Goal: Information Seeking & Learning: Learn about a topic

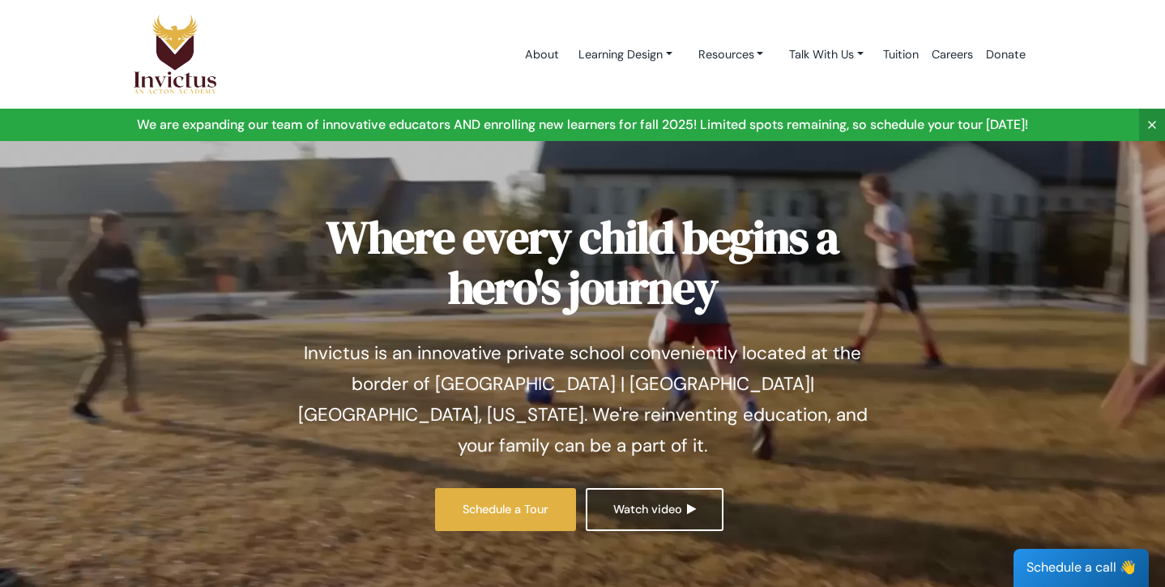
click at [179, 38] on img at bounding box center [175, 54] width 84 height 81
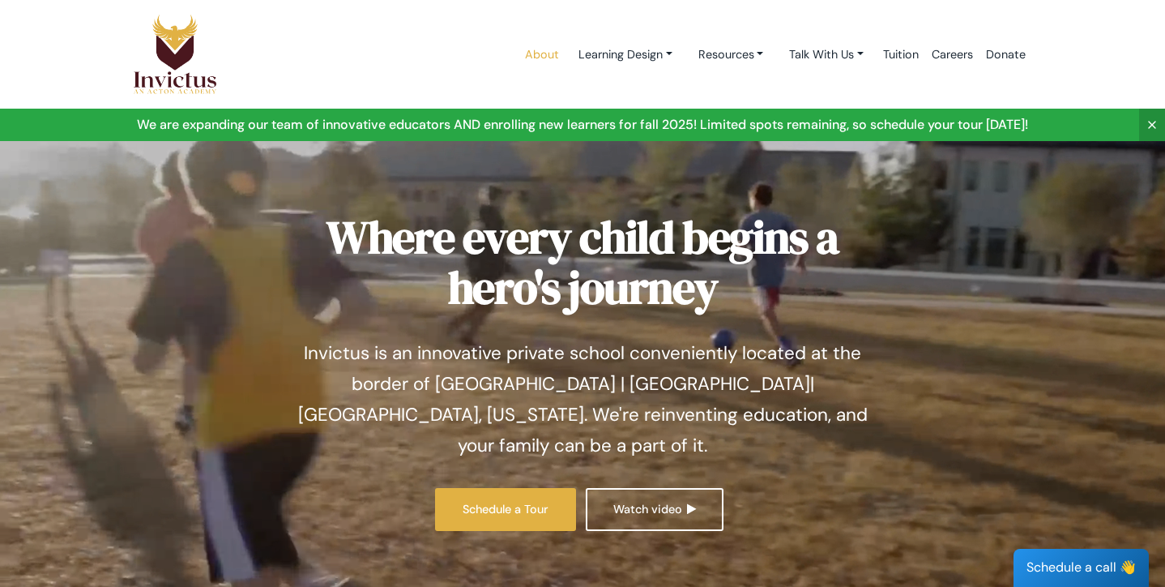
click at [539, 47] on link "About" at bounding box center [542, 54] width 47 height 69
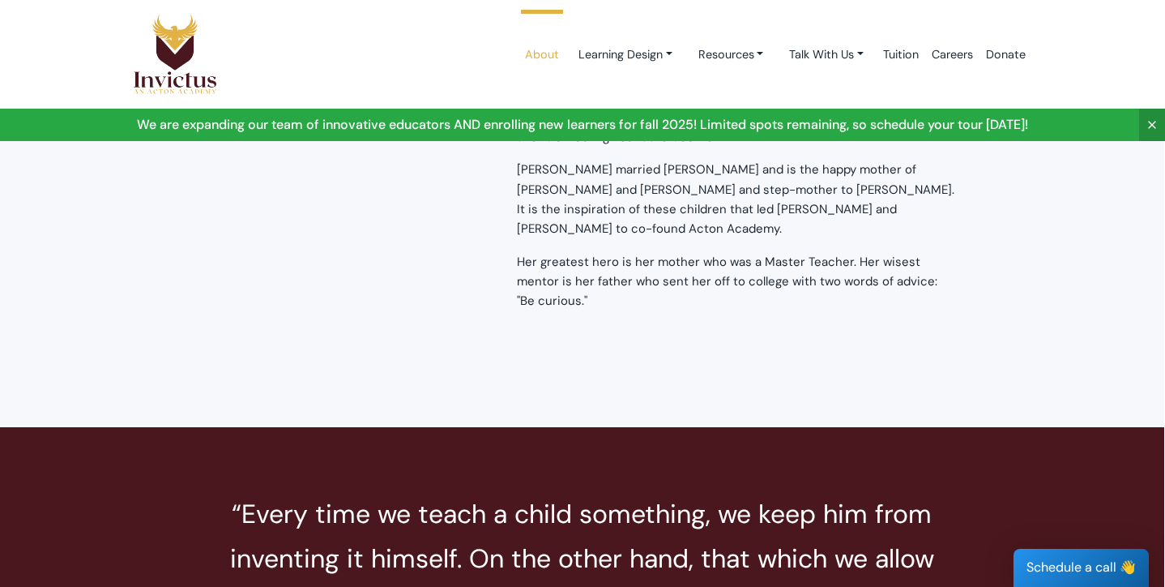
scroll to position [3041, 1]
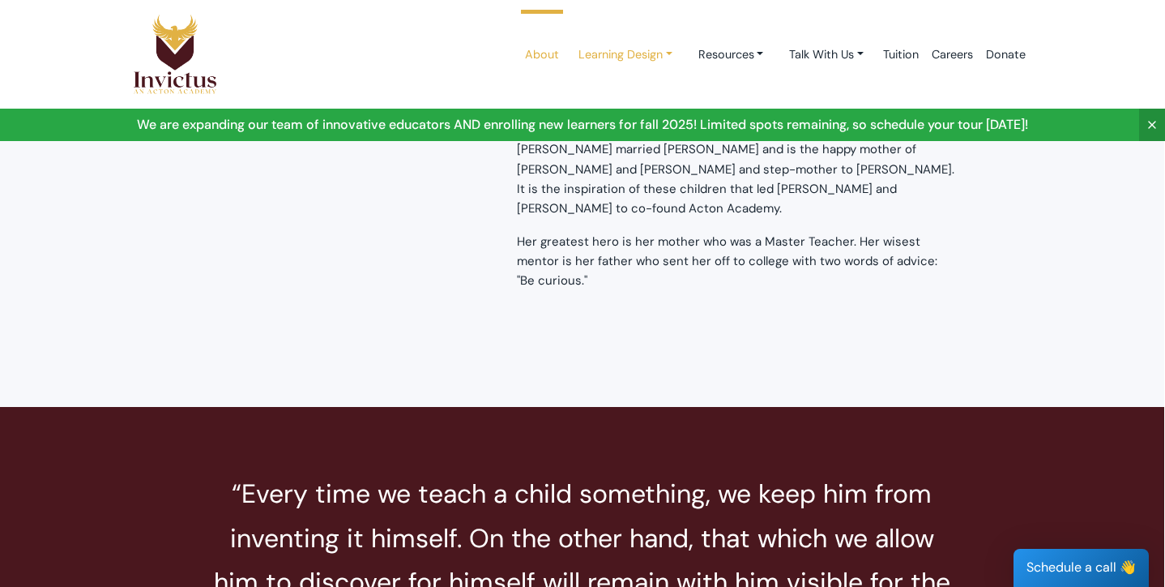
click at [621, 58] on link "Learning Design" at bounding box center [626, 55] width 120 height 30
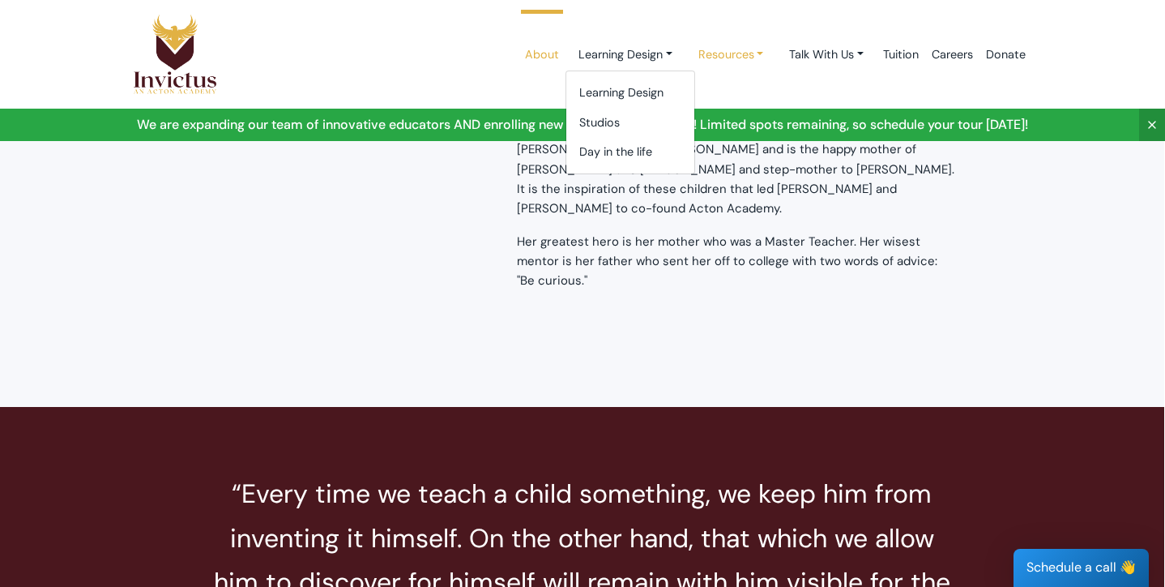
click at [720, 56] on link "Resources" at bounding box center [732, 55] width 92 height 30
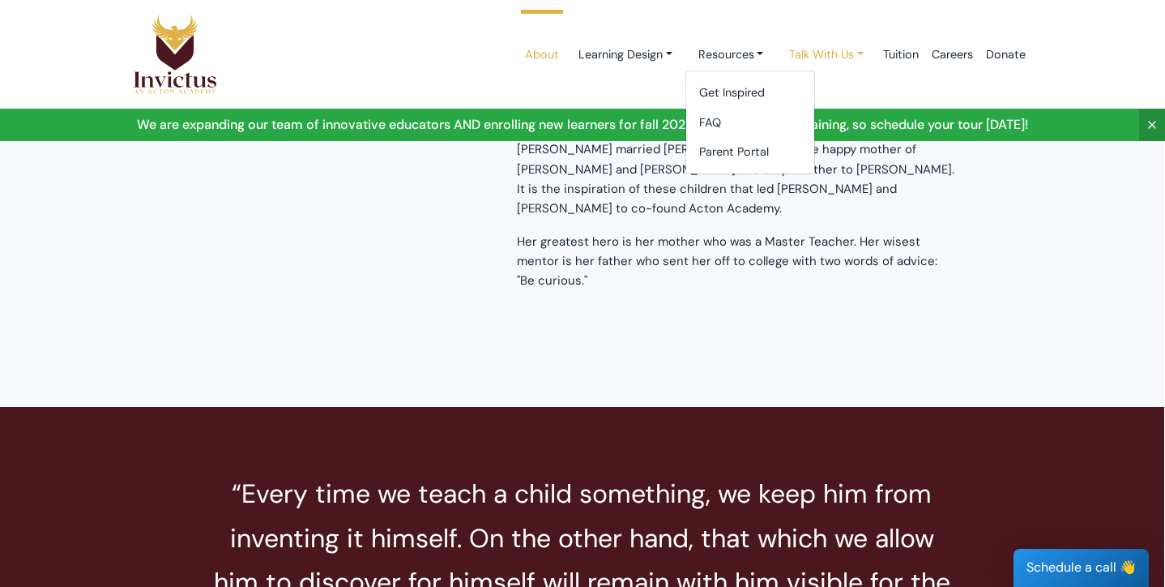
click at [804, 52] on link "Talk With Us" at bounding box center [826, 55] width 100 height 30
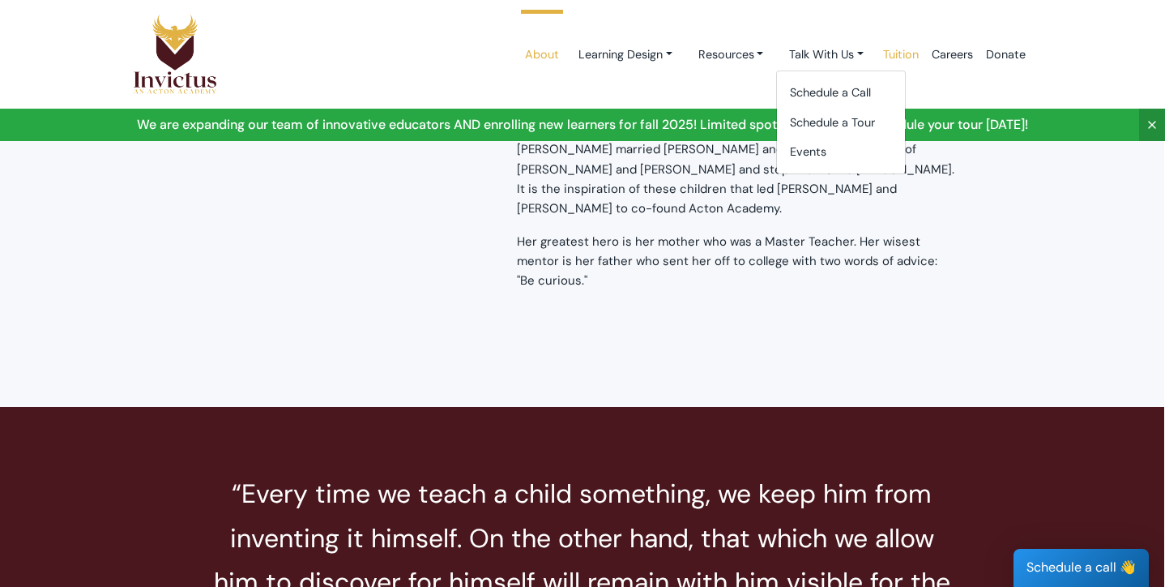
click at [899, 51] on link "Tuition" at bounding box center [901, 54] width 49 height 69
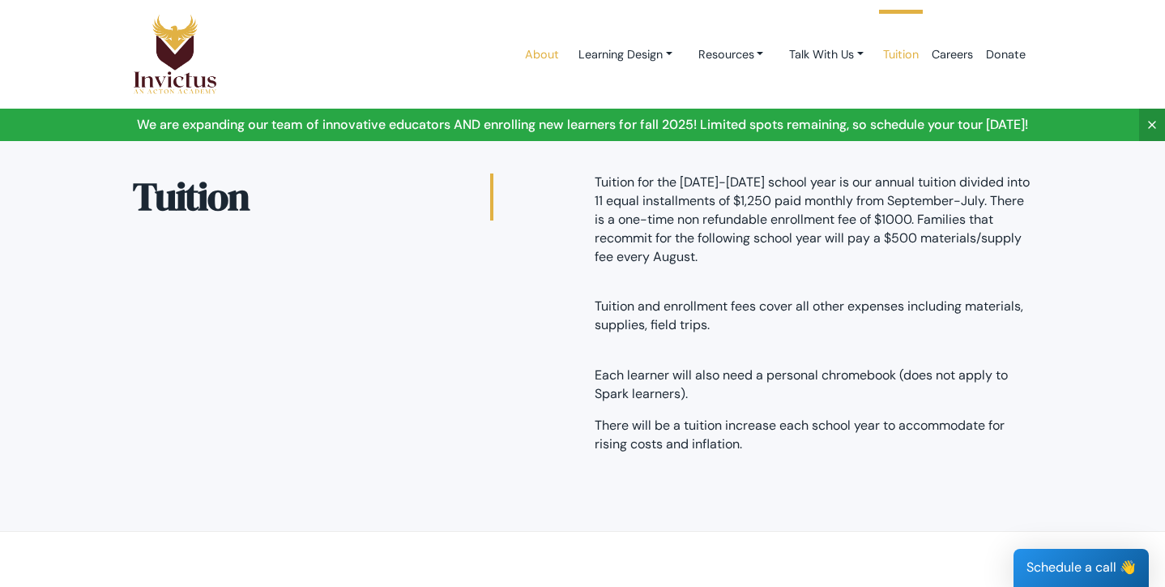
click at [536, 59] on link "About" at bounding box center [542, 54] width 47 height 69
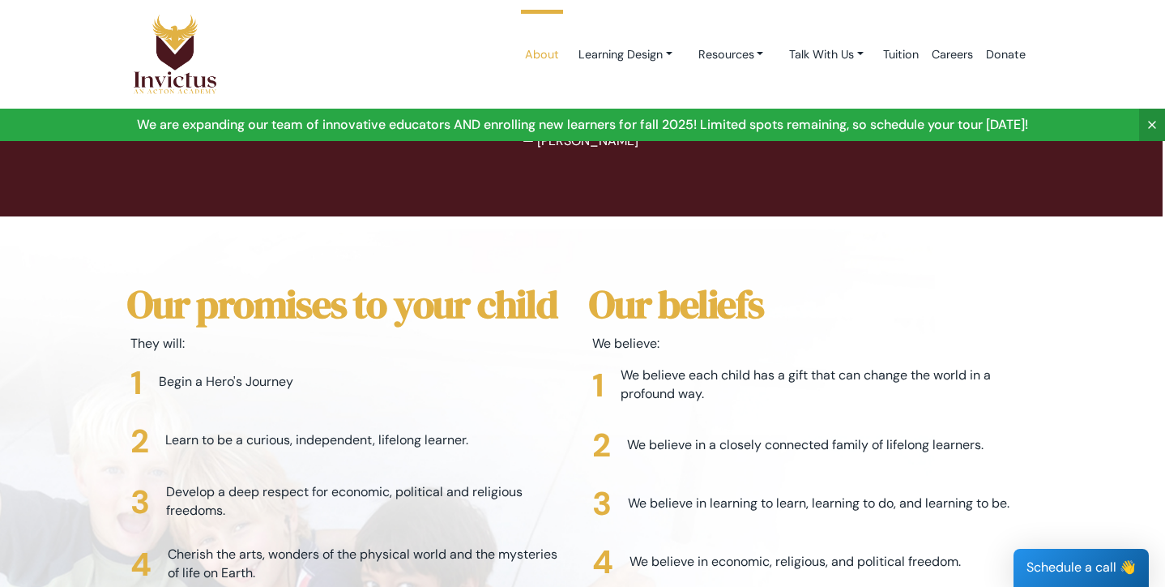
scroll to position [3579, 2]
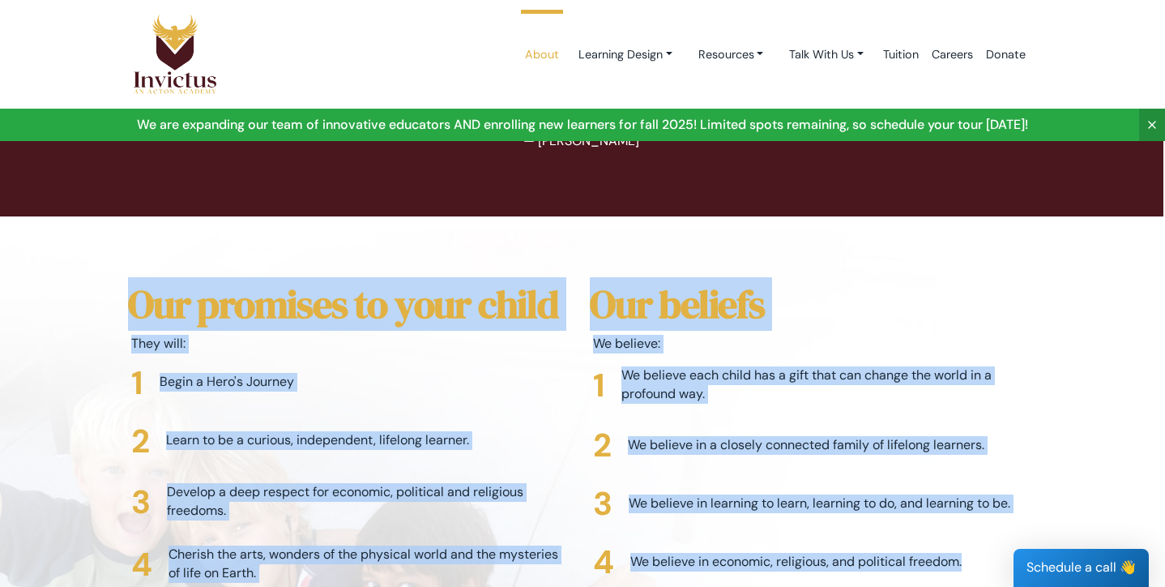
drag, startPoint x: 131, startPoint y: 193, endPoint x: 879, endPoint y: 520, distance: 816.5
click at [879, 520] on section "Our promises to your child They will: Begin a Hero's Journey Learn to be a curi…" at bounding box center [580, 528] width 1165 height 624
copy div "Our promises to your child They will: Begin a Hero's Journey Learn to be a curi…"
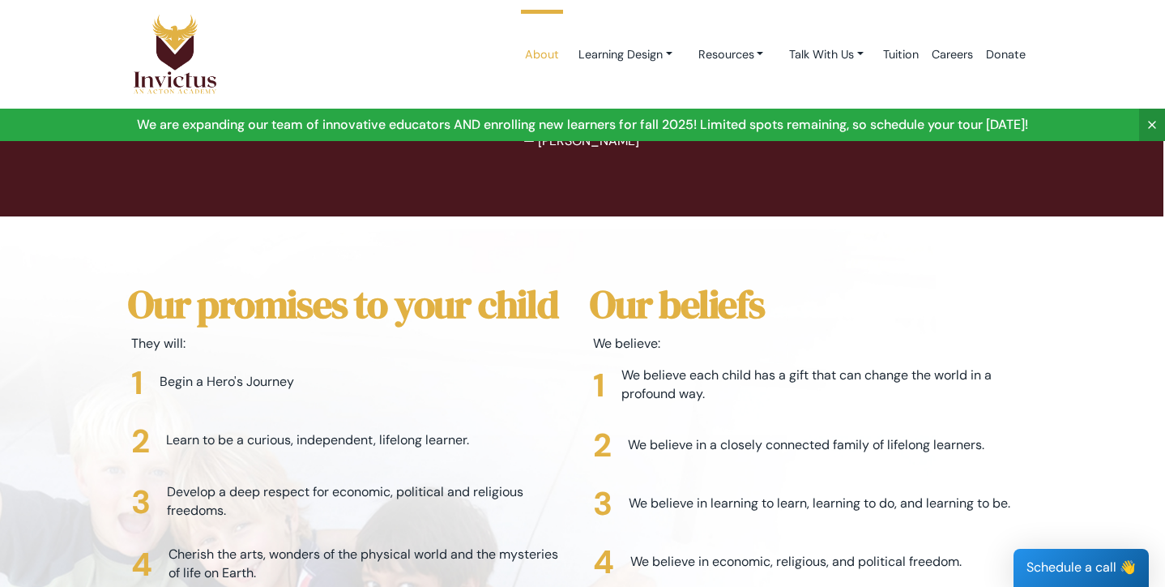
click at [430, 216] on section "Our promises to your child They will: Begin a Hero's Journey Learn to be a curi…" at bounding box center [580, 528] width 1165 height 624
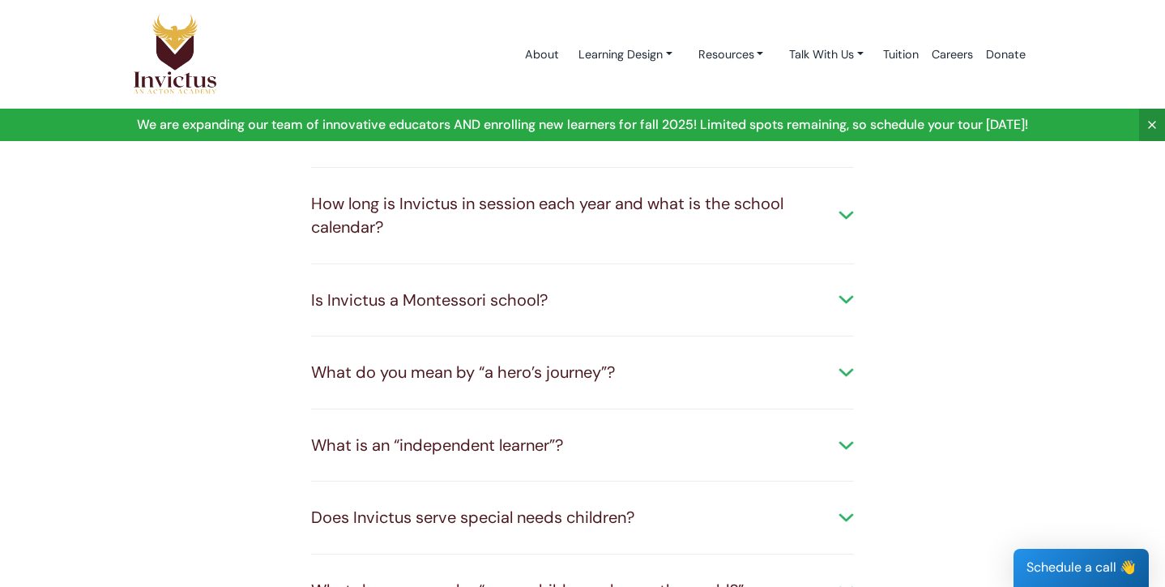
scroll to position [286, 0]
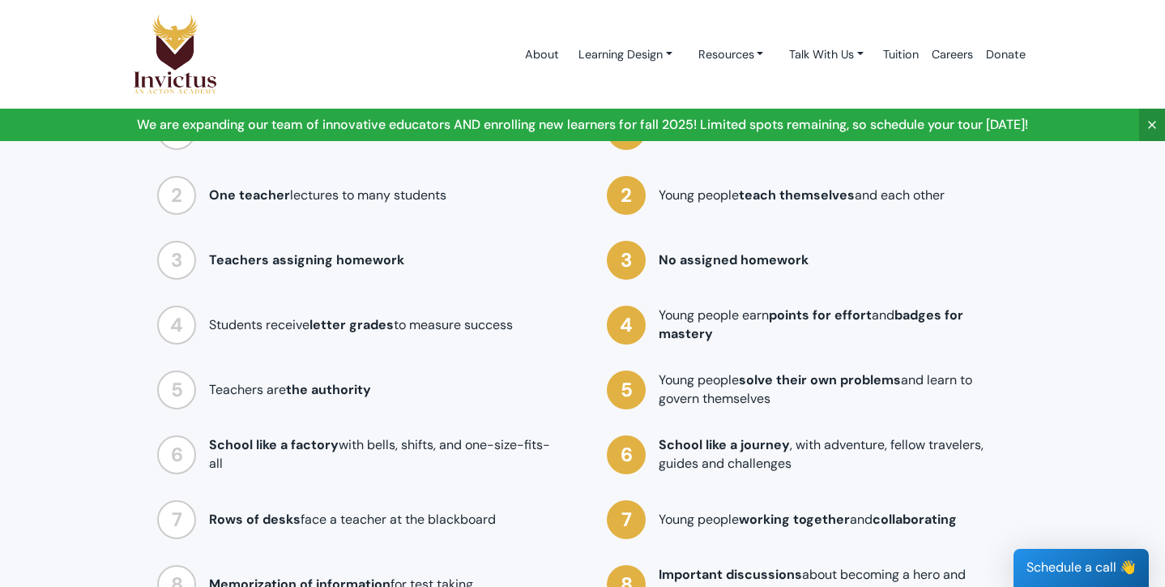
scroll to position [1400, 0]
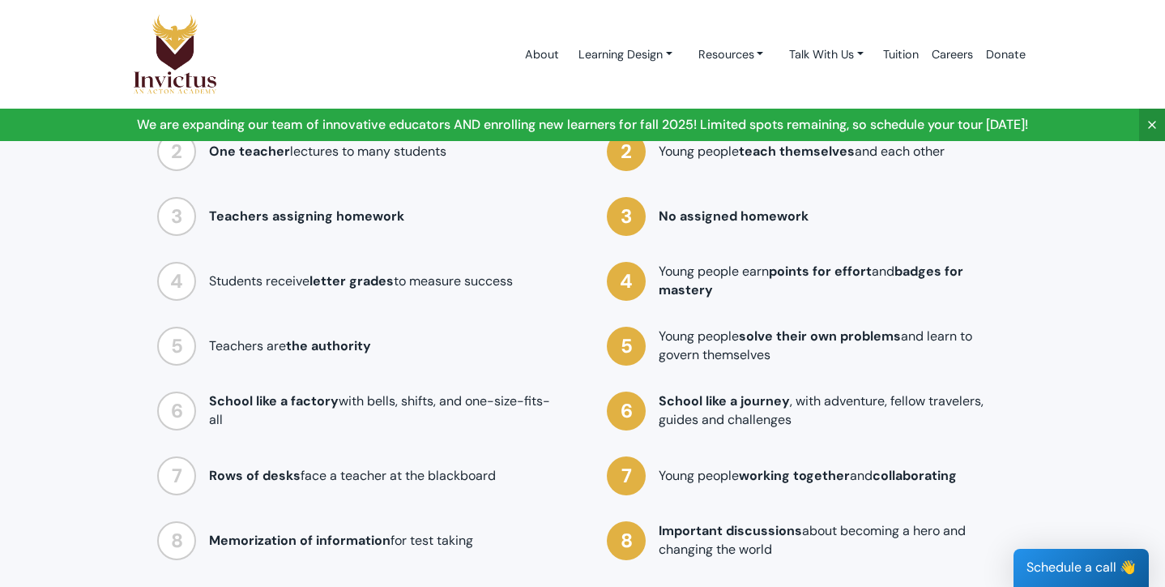
drag, startPoint x: 645, startPoint y: 219, endPoint x: 770, endPoint y: 480, distance: 289.3
click at [770, 480] on div "At Invictus... Young people do challenging work at their own pace Young people …" at bounding box center [808, 291] width 450 height 611
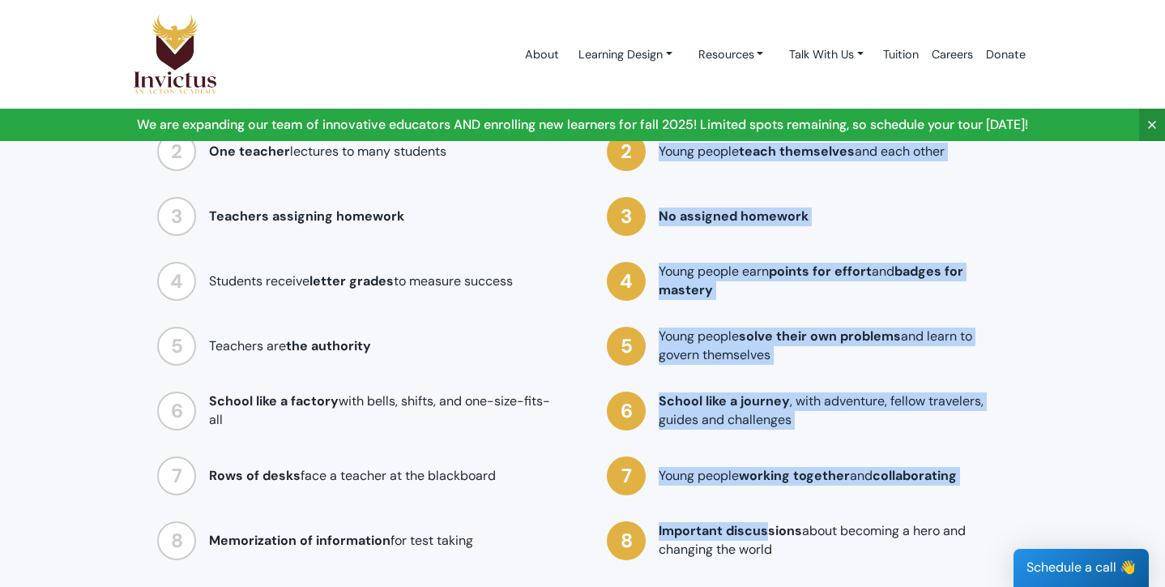
drag, startPoint x: 779, startPoint y: 495, endPoint x: 685, endPoint y: 100, distance: 406.5
click at [681, 327] on span "Young people solve their own problems and learn to govern themselves" at bounding box center [816, 345] width 314 height 36
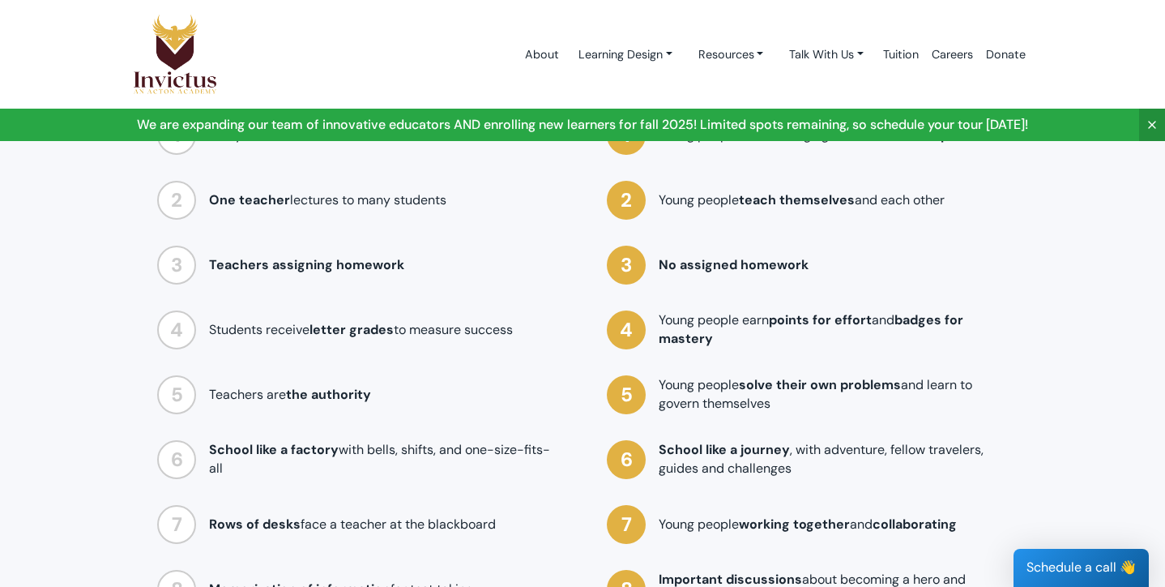
scroll to position [1357, 0]
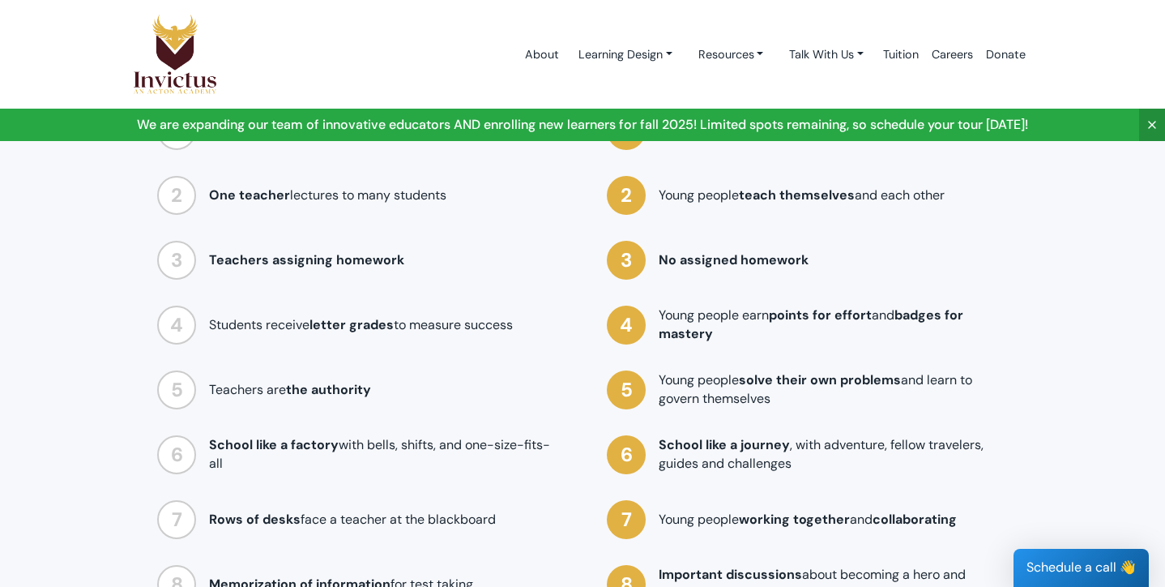
drag, startPoint x: 612, startPoint y: 337, endPoint x: 784, endPoint y: 537, distance: 263.8
click at [784, 537] on div "At Invictus... Young people do challenging work at their own pace Young people …" at bounding box center [808, 335] width 450 height 611
copy div "At Invictus... Young people do challenging work at their own pace Young people …"
